Goal: Find specific page/section: Find specific page/section

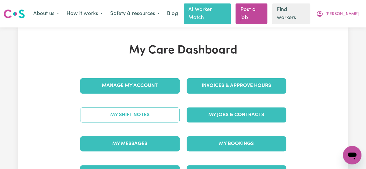
click at [130, 108] on link "My Shift Notes" at bounding box center [129, 115] width 99 height 15
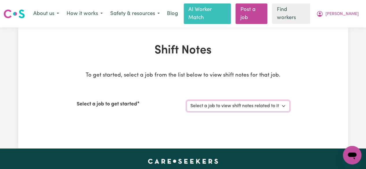
click at [285, 101] on select "Select a job to view shift notes related to it... [DEMOGRAPHIC_DATA] Support Wo…" at bounding box center [237, 106] width 103 height 11
select select "13648"
click at [186, 101] on select "Select a job to view shift notes related to it... [DEMOGRAPHIC_DATA] Support Wo…" at bounding box center [237, 106] width 103 height 11
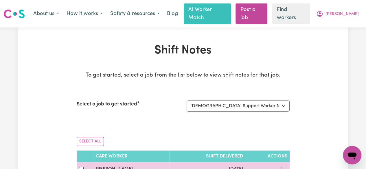
click at [285, 165] on button "More options" at bounding box center [281, 169] width 11 height 9
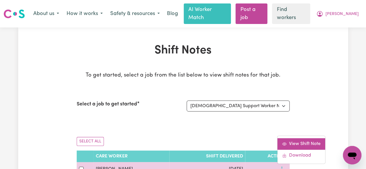
click at [300, 142] on span "View Shift Note" at bounding box center [305, 144] width 32 height 5
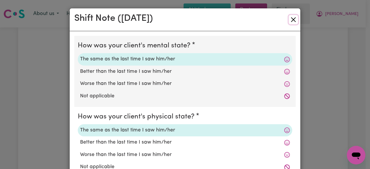
click at [289, 20] on button "Close" at bounding box center [293, 19] width 9 height 9
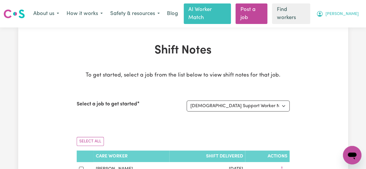
click at [353, 11] on span "[PERSON_NAME]" at bounding box center [341, 14] width 33 height 6
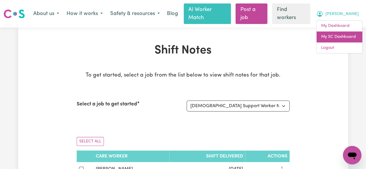
click at [335, 36] on link "My SC Dashboard" at bounding box center [339, 37] width 46 height 11
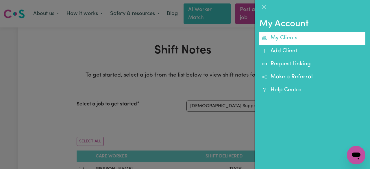
click at [293, 37] on link "My Clients" at bounding box center [312, 38] width 106 height 13
